Goal: Information Seeking & Learning: Learn about a topic

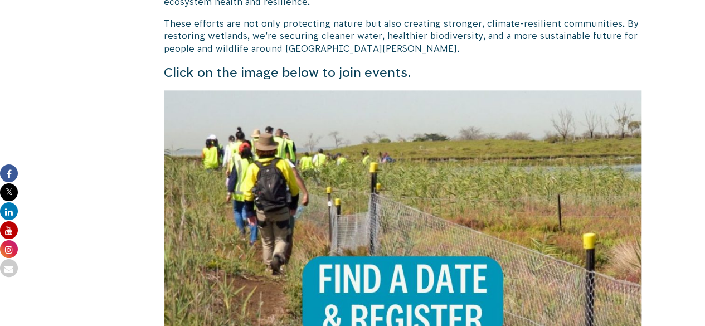
scroll to position [652, 0]
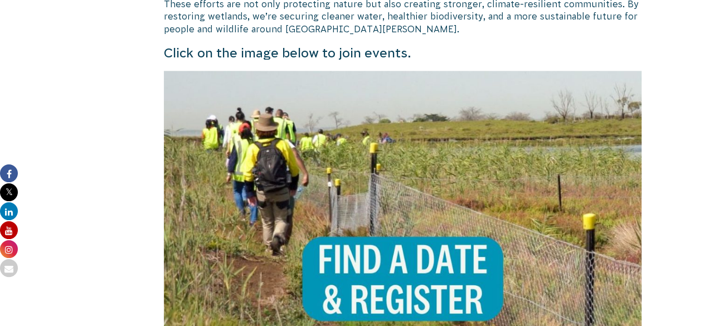
click at [362, 198] on img at bounding box center [403, 310] width 478 height 478
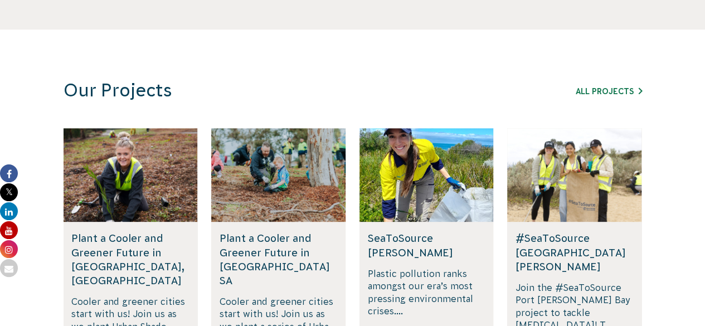
scroll to position [636, 0]
click at [590, 88] on link "All Projects" at bounding box center [609, 90] width 66 height 9
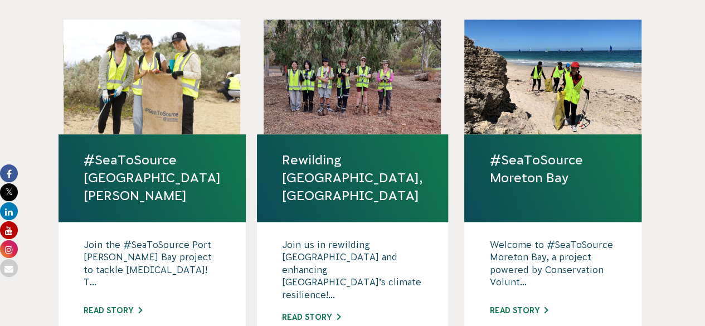
scroll to position [693, 0]
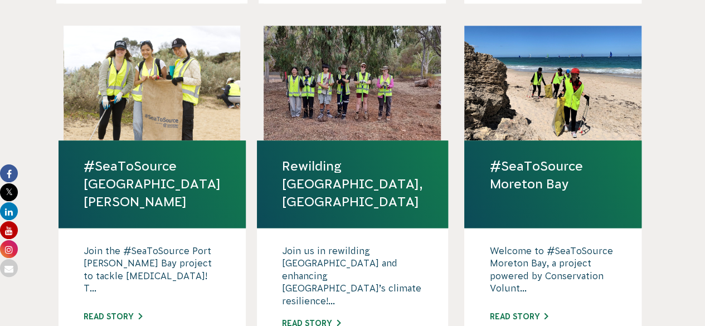
click at [129, 287] on div "Join the #SeaToSource Port Phillip Bay project to tackle plastic pollution! T..…" at bounding box center [152, 292] width 187 height 128
click at [129, 312] on link "Read story" at bounding box center [113, 316] width 59 height 9
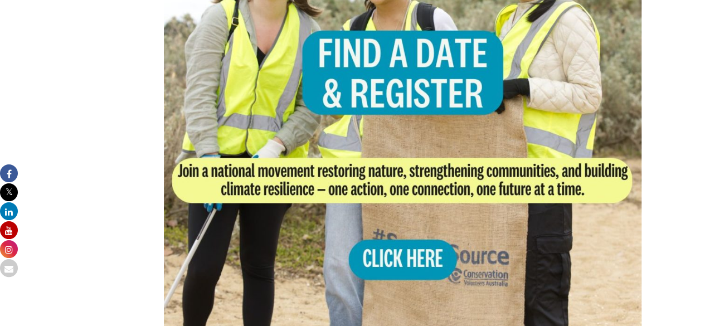
scroll to position [981, 0]
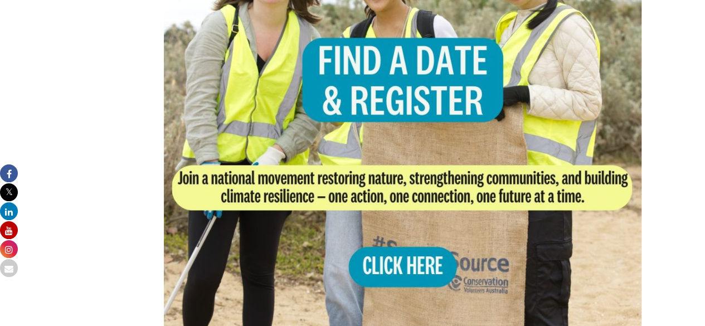
click at [389, 228] on img at bounding box center [403, 111] width 478 height 478
